Goal: Check status: Check status

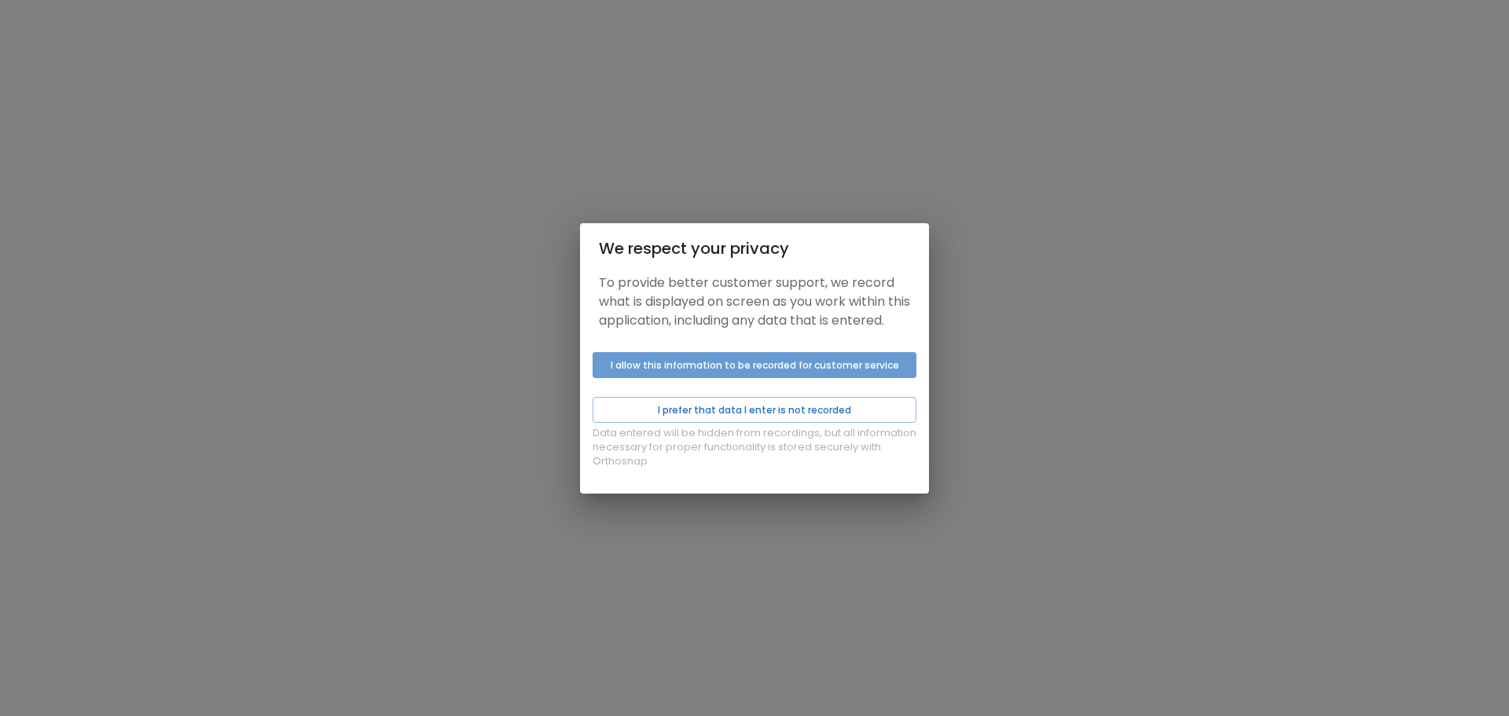
click at [757, 372] on button "I allow this information to be recorded for customer service" at bounding box center [754, 365] width 324 height 26
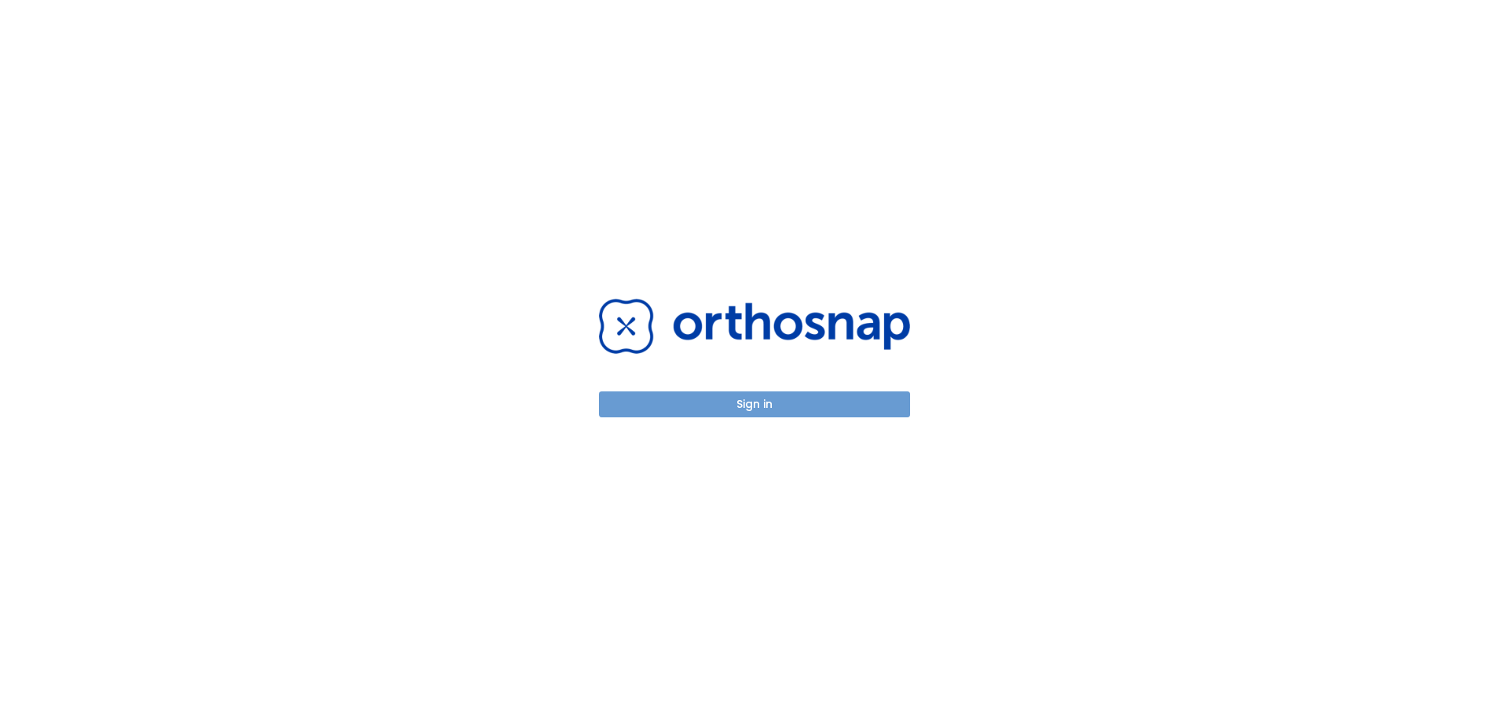
click at [753, 405] on button "Sign in" at bounding box center [754, 404] width 311 height 26
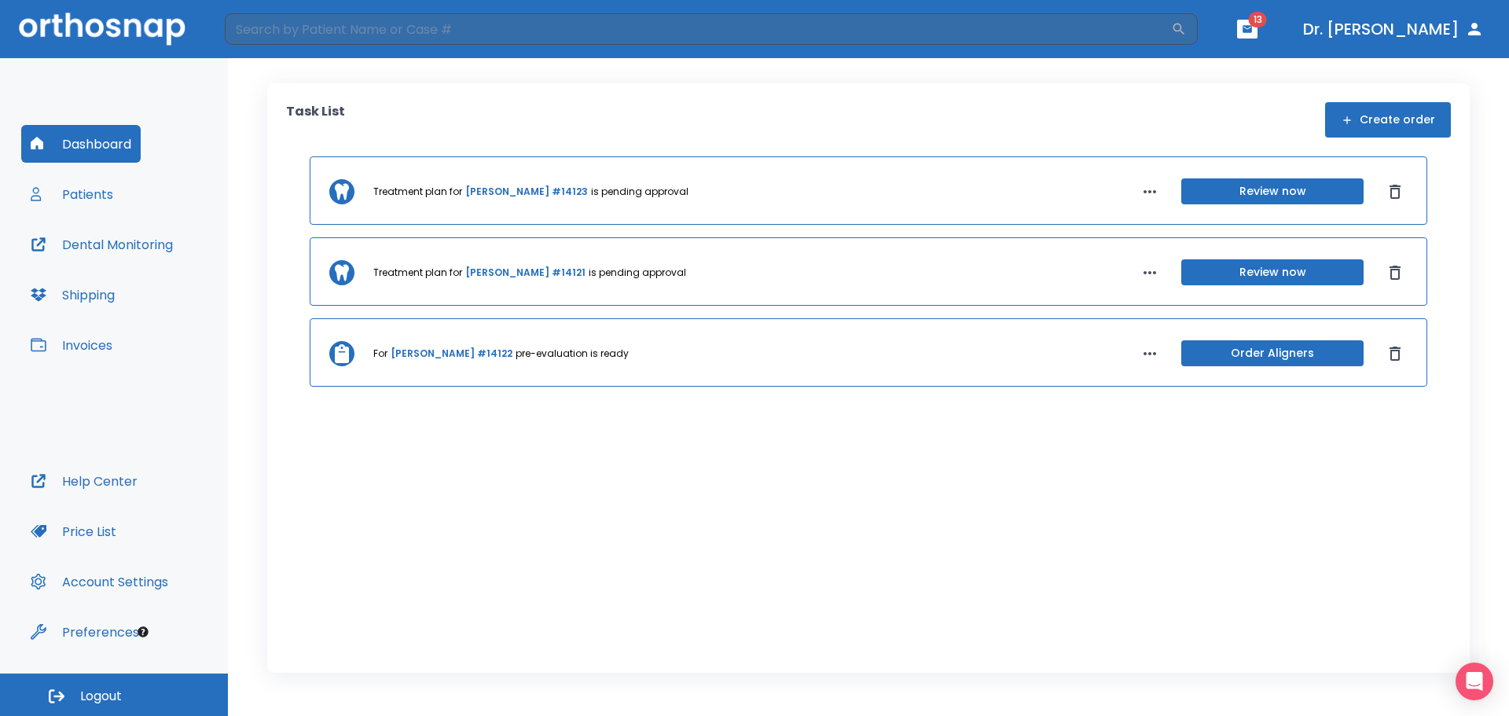
click at [487, 270] on link "[PERSON_NAME] #14121" at bounding box center [525, 273] width 120 height 14
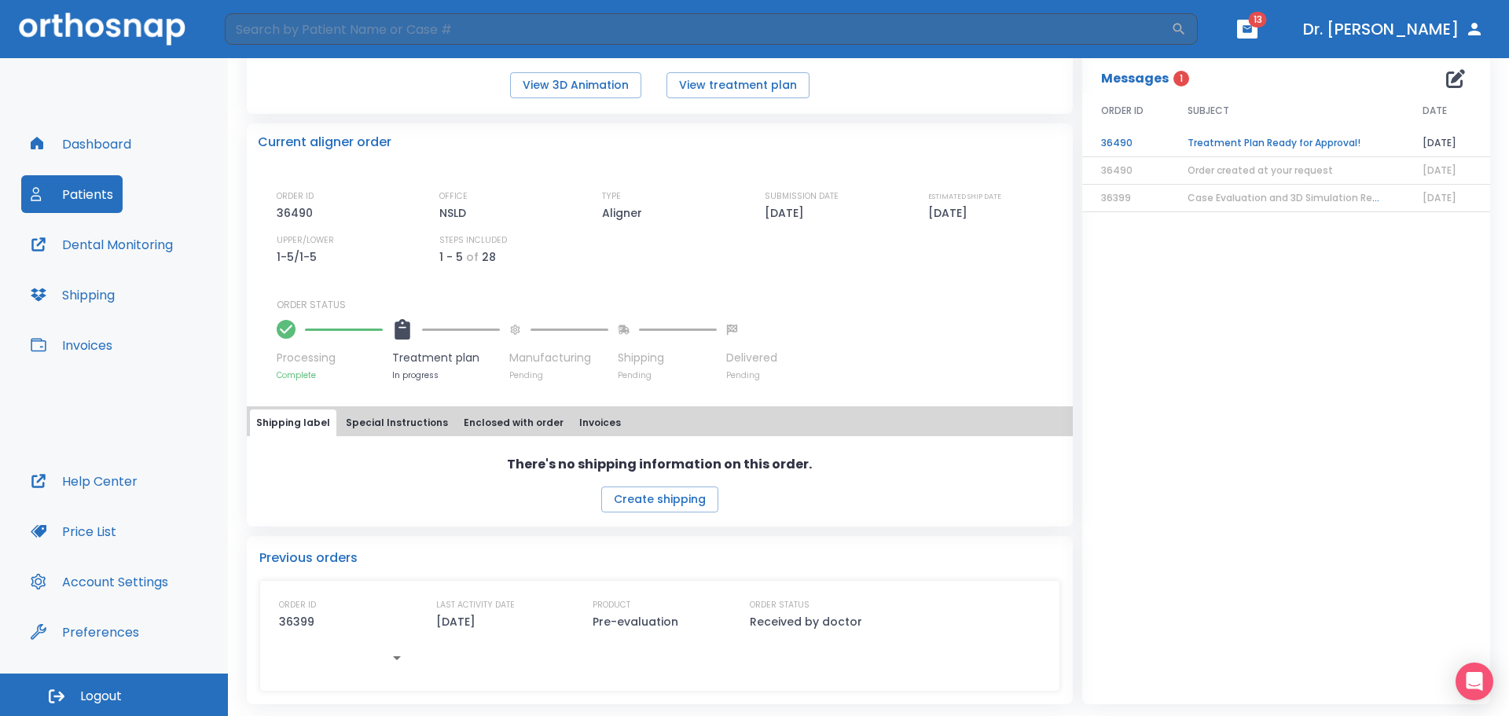
scroll to position [288, 0]
click at [568, 83] on button "View 3D Animation" at bounding box center [575, 84] width 131 height 26
click at [639, 32] on input "search" at bounding box center [698, 28] width 946 height 31
type input "[PERSON_NAME]"
click at [1184, 24] on icon "button" at bounding box center [1179, 29] width 16 height 16
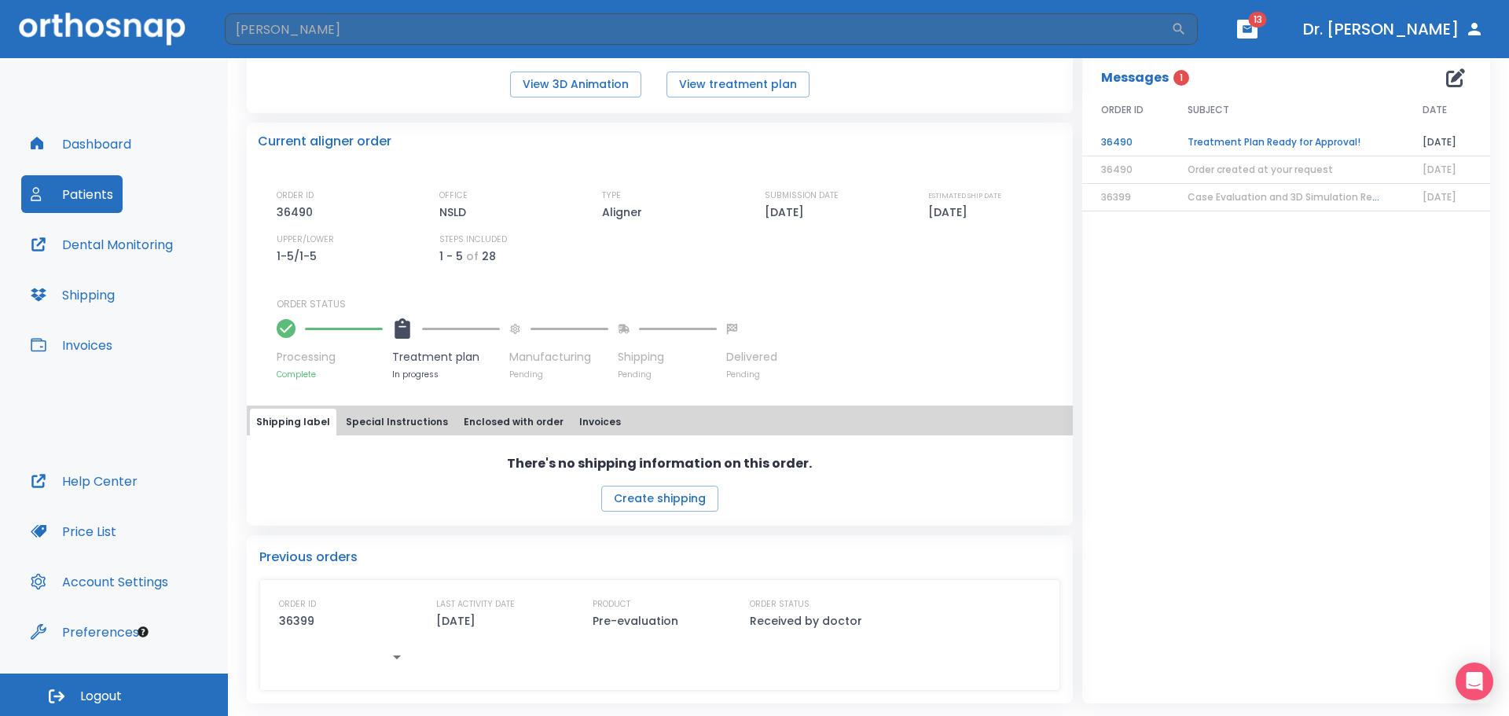
click at [72, 195] on button "Patients" at bounding box center [71, 194] width 101 height 38
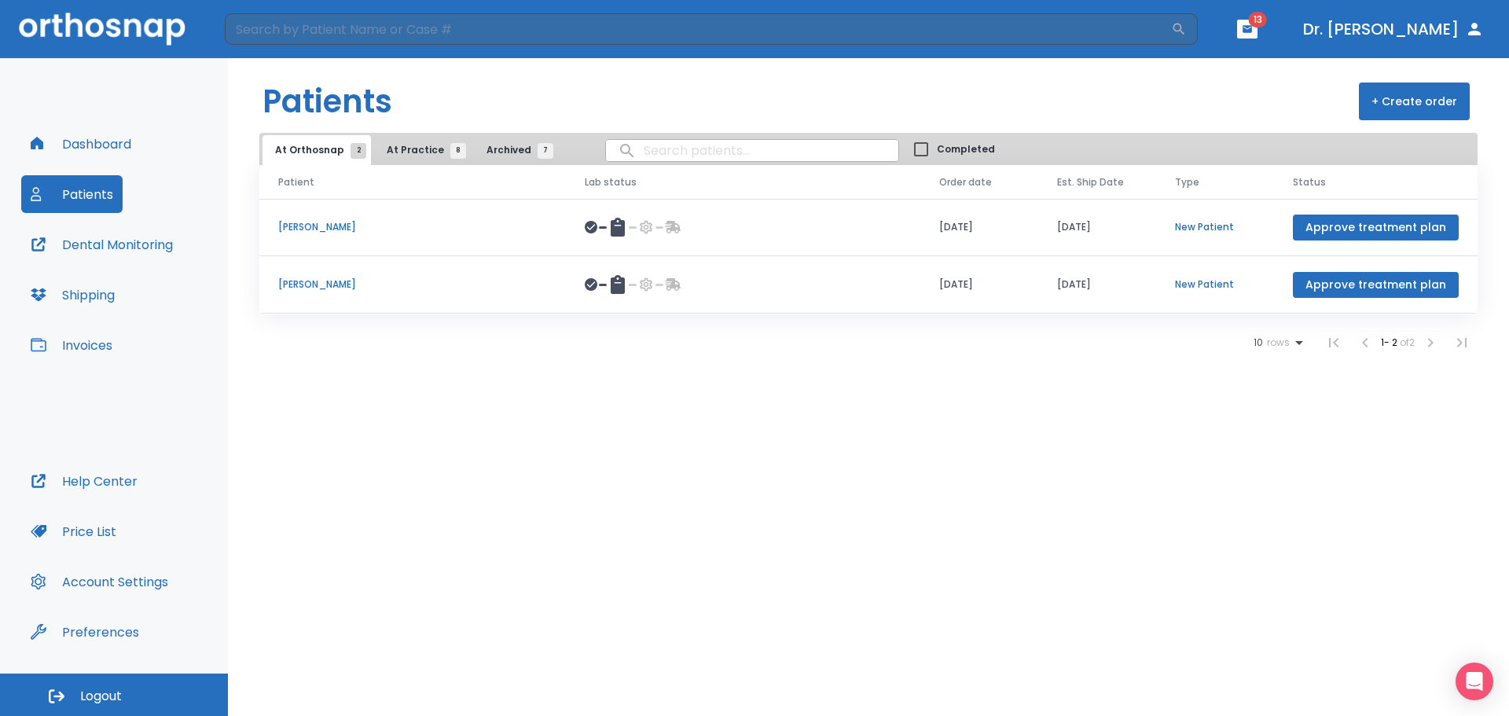
click at [348, 289] on p "[PERSON_NAME]" at bounding box center [412, 284] width 269 height 14
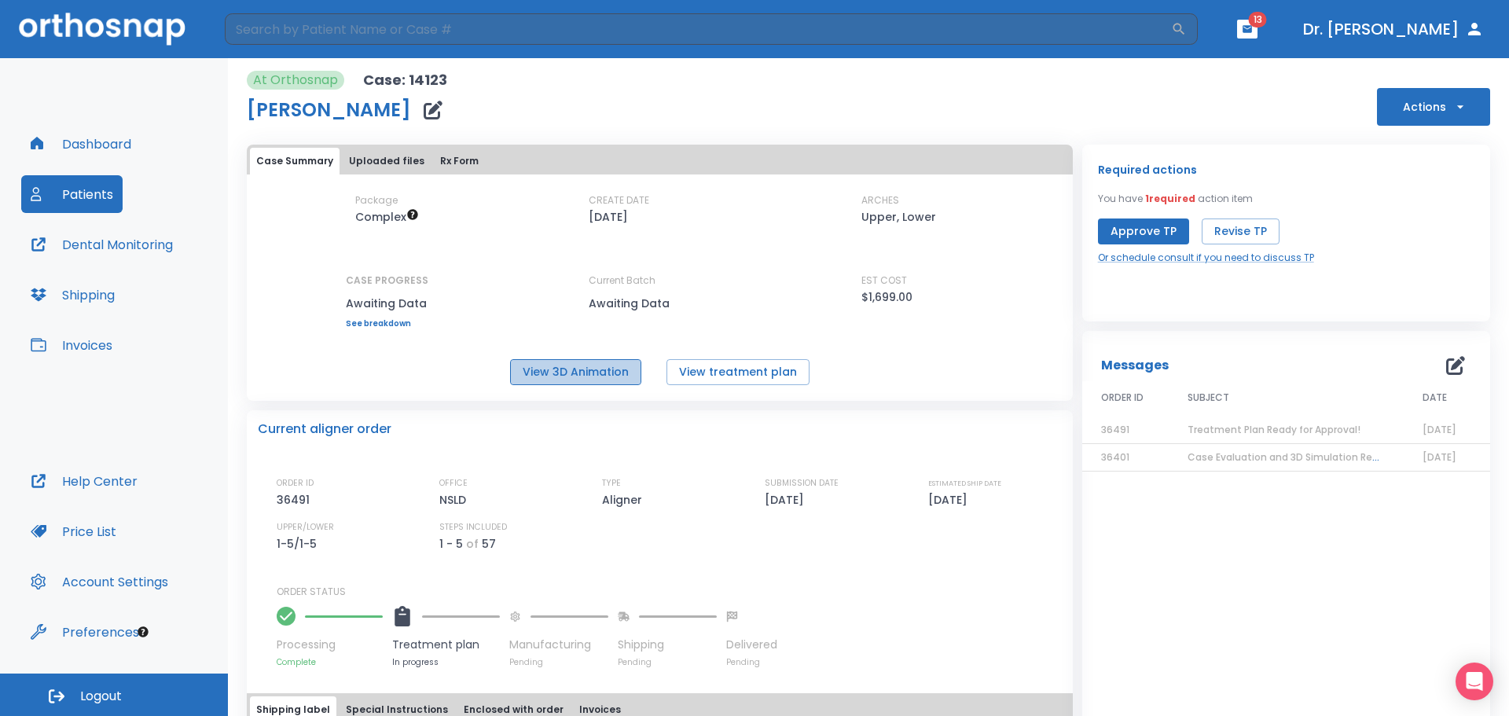
click at [570, 376] on button "View 3D Animation" at bounding box center [575, 372] width 131 height 26
click at [584, 368] on button "View 3D Animation" at bounding box center [575, 372] width 131 height 26
